Goal: Task Accomplishment & Management: Use online tool/utility

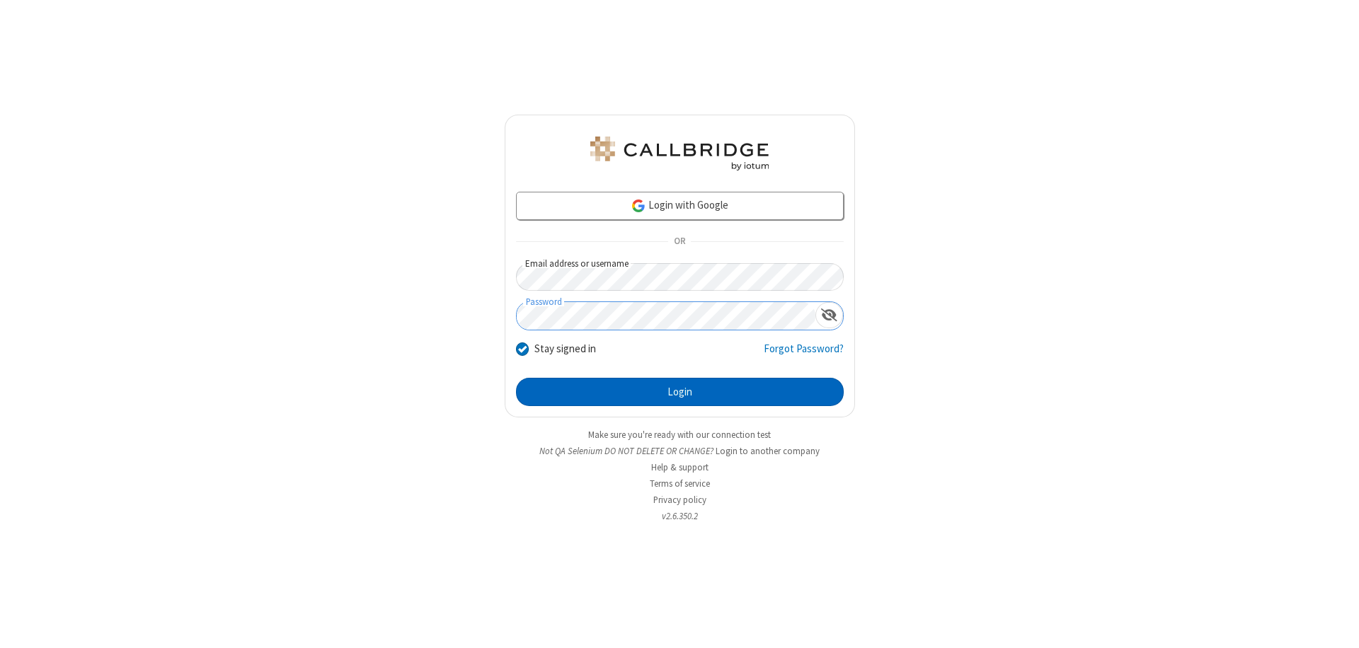
click at [680, 392] on button "Login" at bounding box center [680, 392] width 328 height 28
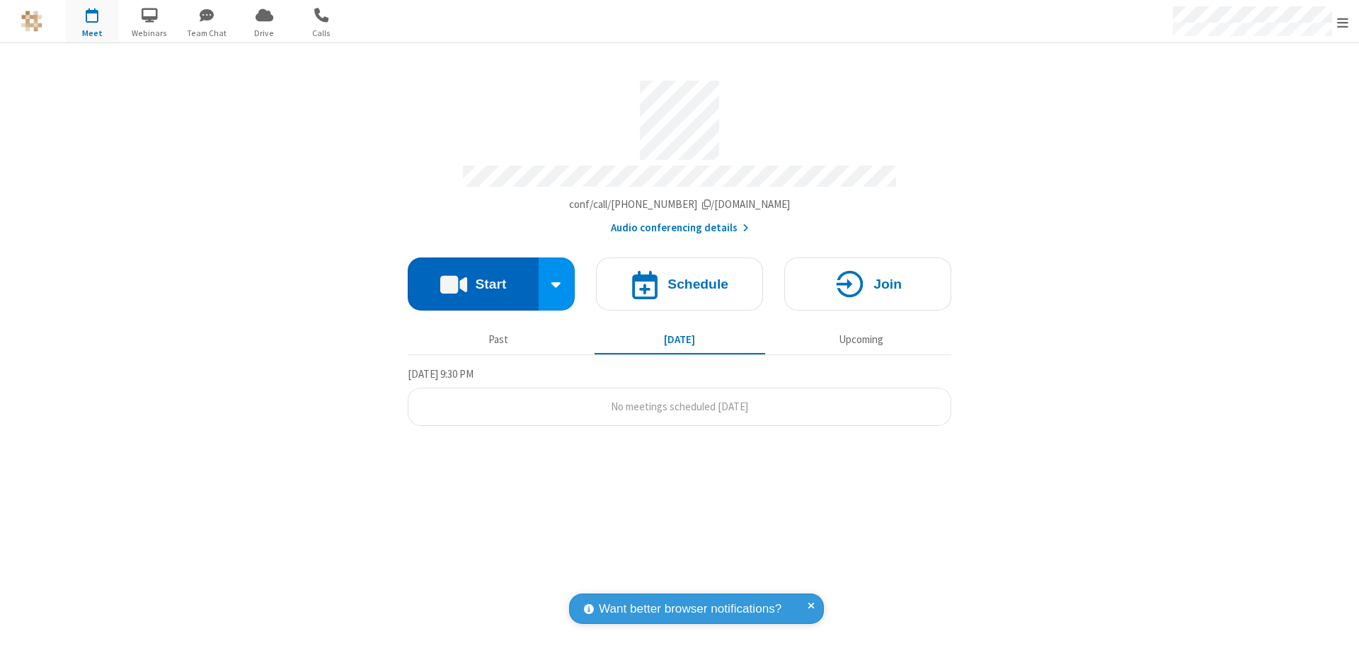
click at [473, 277] on button "Start" at bounding box center [473, 284] width 131 height 53
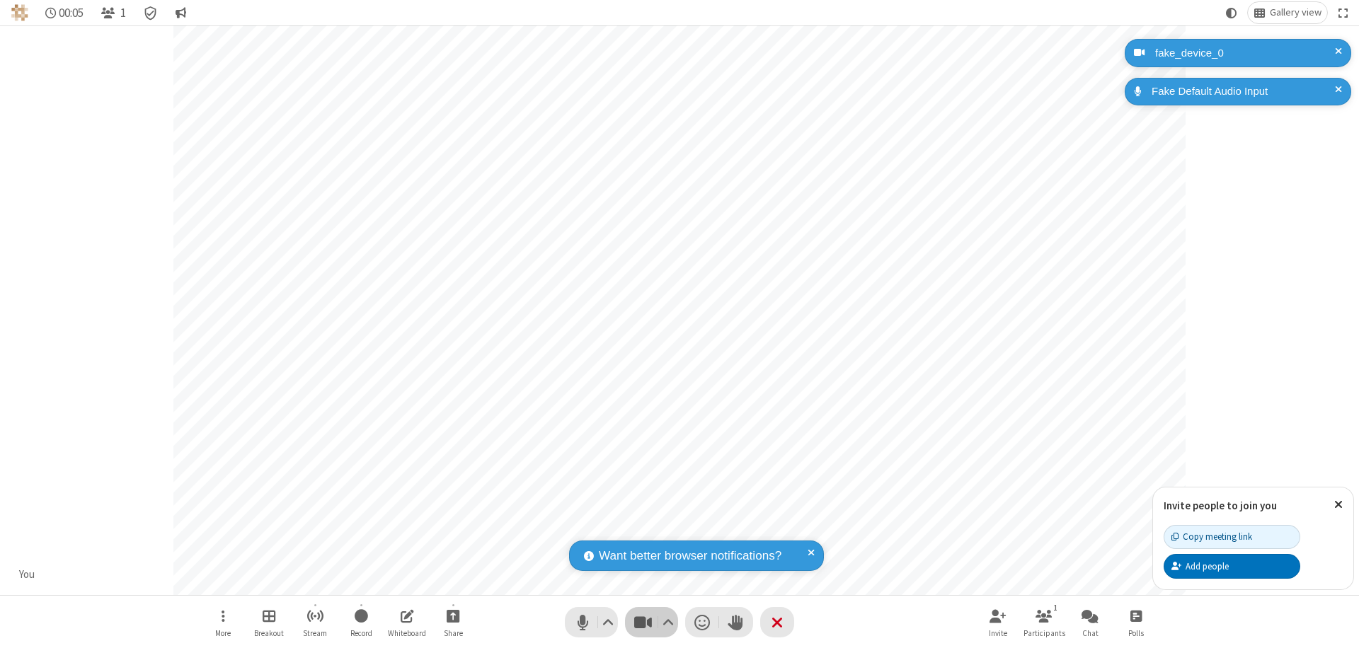
click at [643, 622] on span "Stop video (⌘+Shift+V)" at bounding box center [642, 622] width 21 height 21
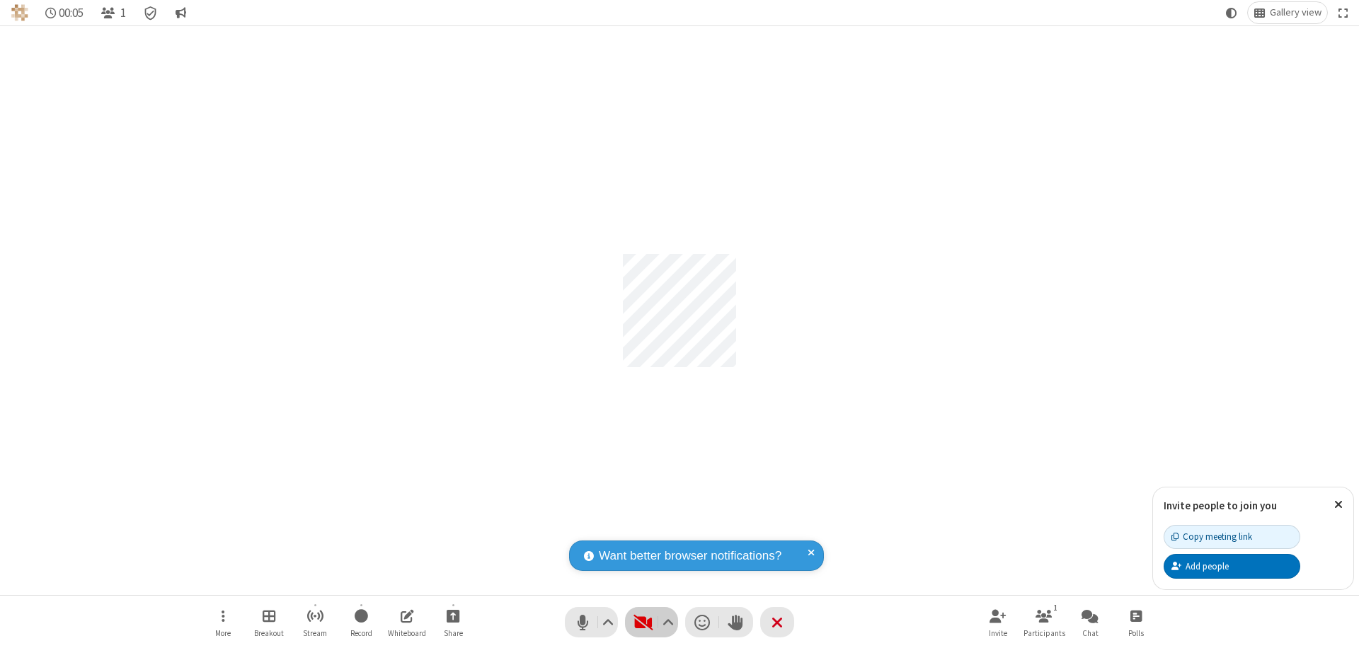
click at [643, 622] on span "Start video (⌘+Shift+V)" at bounding box center [642, 622] width 21 height 21
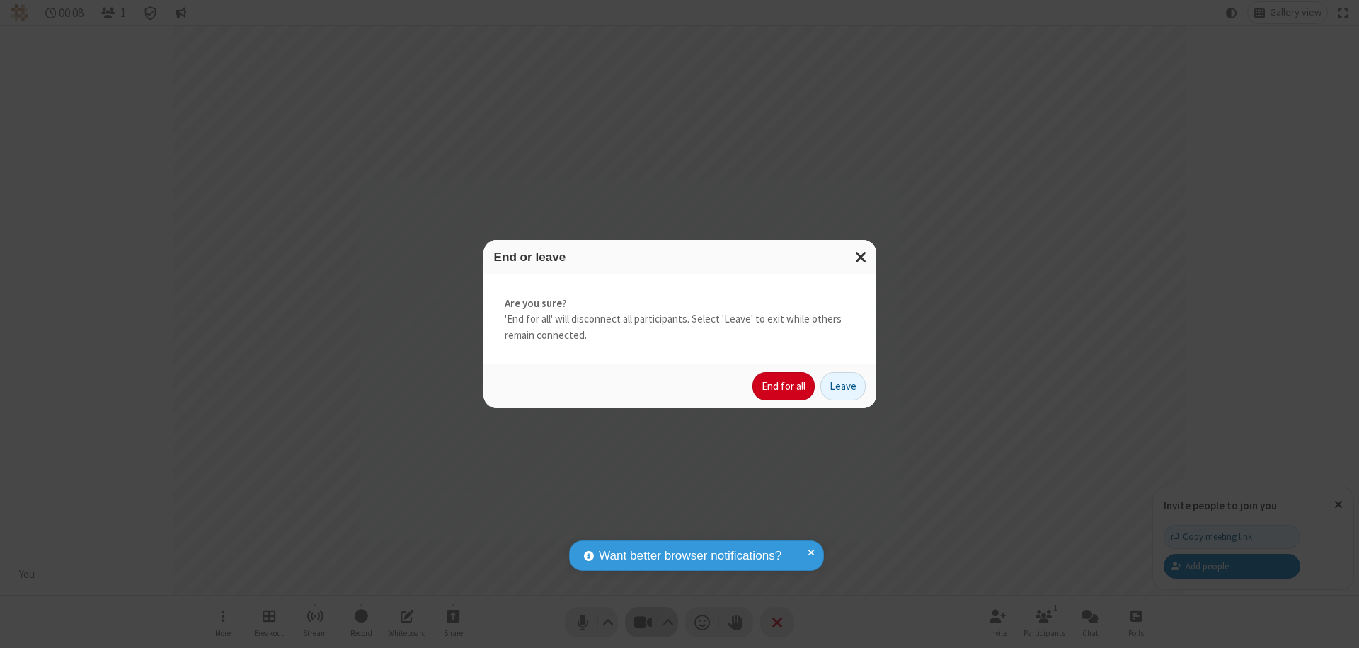
click at [784, 386] on button "End for all" at bounding box center [783, 386] width 62 height 28
